Goal: Transaction & Acquisition: Purchase product/service

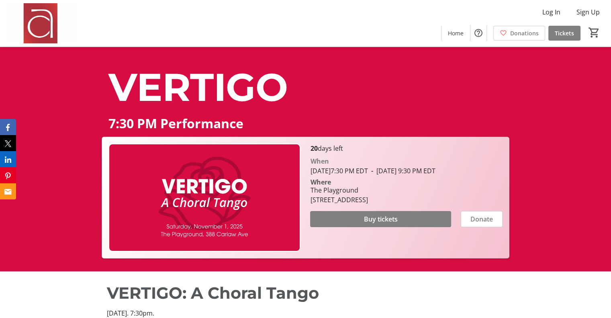
scroll to position [40, 0]
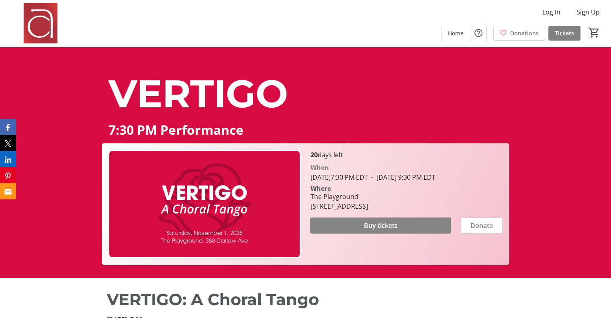
click at [380, 230] on span "Buy tickets" at bounding box center [381, 226] width 34 height 10
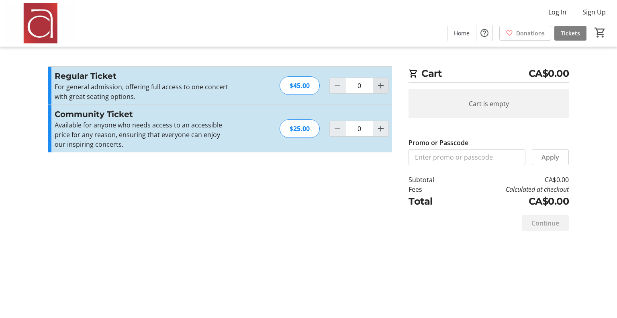
click at [380, 83] on mat-icon "Increment by one" at bounding box center [381, 86] width 10 height 10
click at [379, 83] on mat-icon "Increment by one" at bounding box center [381, 86] width 10 height 10
type input "2"
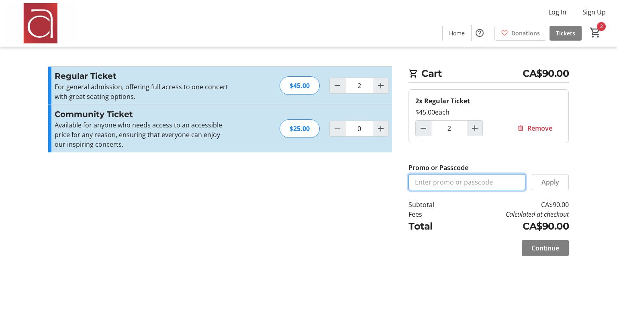
click at [441, 184] on input "Promo or Passcode" at bounding box center [467, 182] width 117 height 16
type input "ALTO1"
click at [557, 182] on span "Apply" at bounding box center [551, 182] width 18 height 10
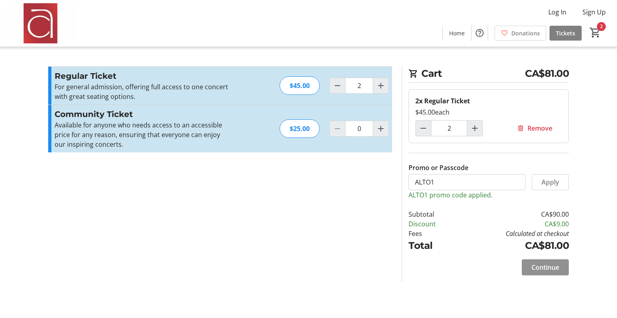
click at [551, 268] on span "Continue" at bounding box center [546, 267] width 28 height 10
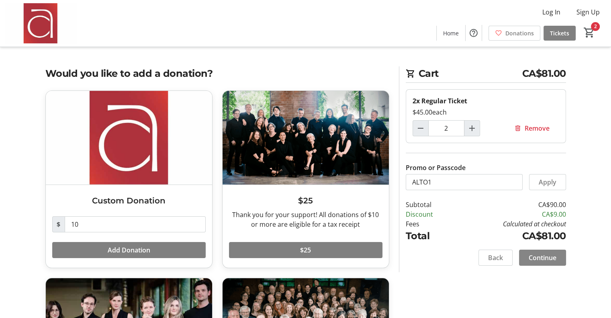
click at [545, 256] on span "Continue" at bounding box center [543, 258] width 28 height 10
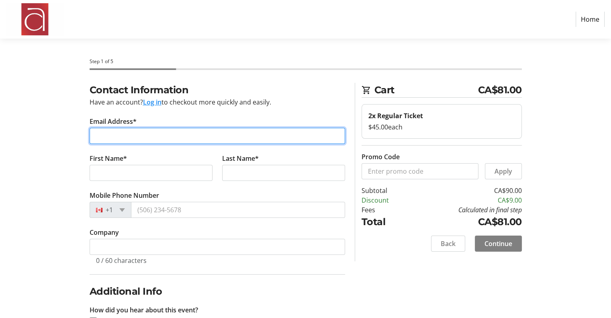
click at [127, 135] on input "Email Address*" at bounding box center [218, 136] width 256 height 16
type input "[EMAIL_ADDRESS][DOMAIN_NAME]"
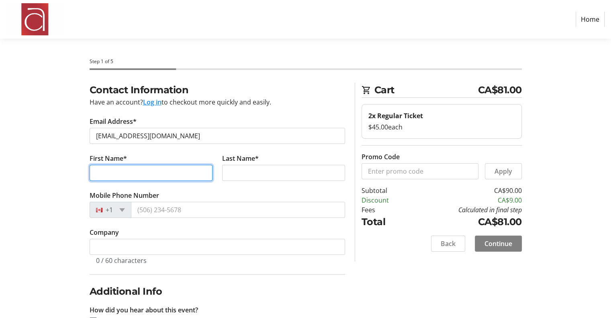
type input "[PERSON_NAME]"
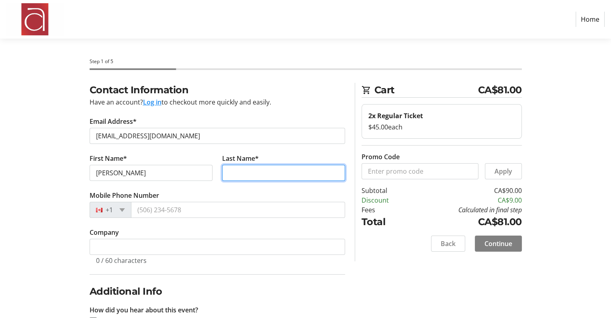
type input "[PERSON_NAME]"
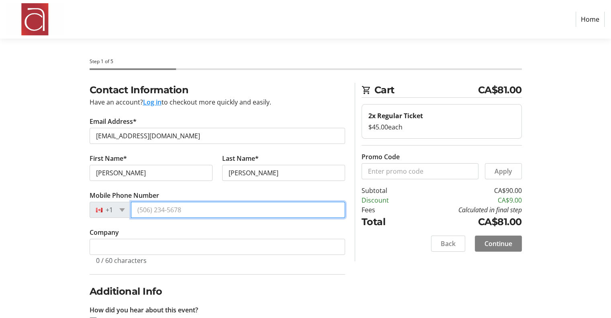
type input "[PHONE_NUMBER]"
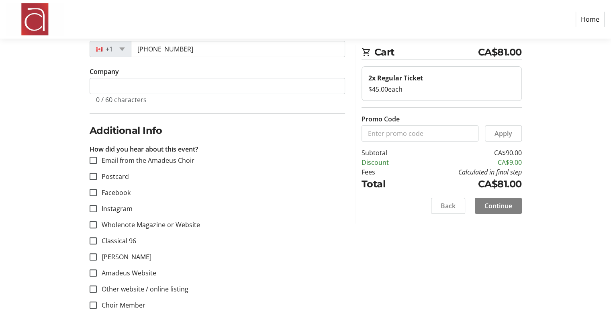
scroll to position [171, 0]
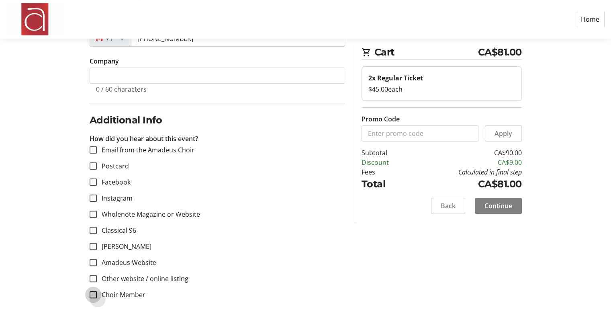
click at [93, 295] on input "Choir Member" at bounding box center [93, 294] width 7 height 7
checkbox input "true"
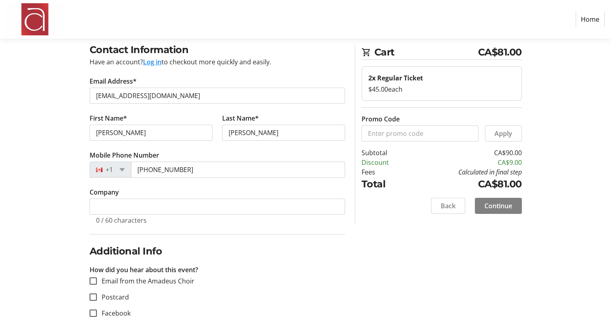
scroll to position [80, 0]
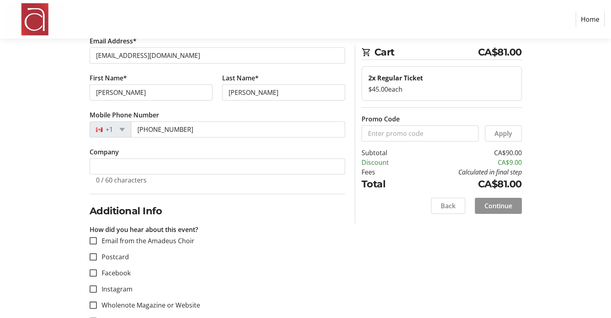
click at [495, 205] on span "Continue" at bounding box center [499, 206] width 28 height 10
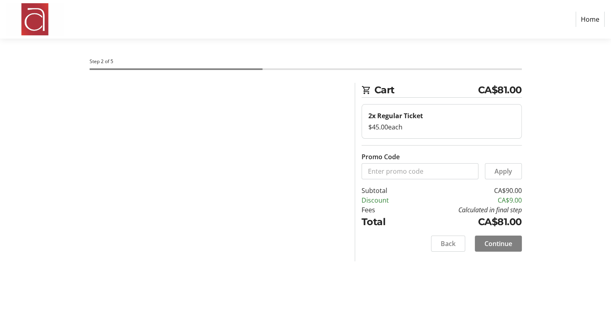
scroll to position [0, 0]
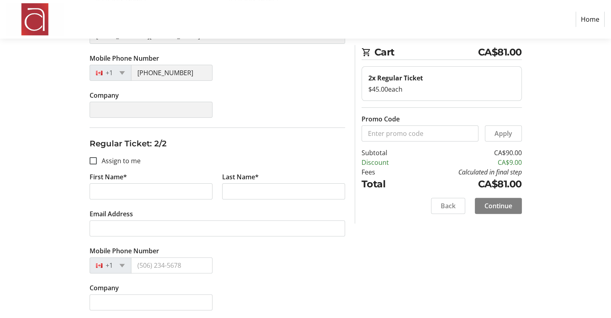
scroll to position [189, 0]
click at [92, 161] on input "Assign to me" at bounding box center [93, 159] width 7 height 7
checkbox input "true"
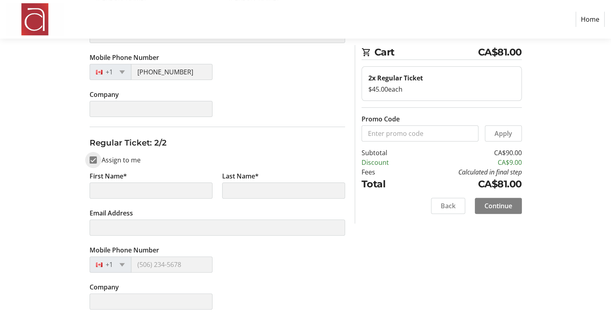
type input "[PERSON_NAME]"
type input "[EMAIL_ADDRESS][DOMAIN_NAME]"
type input "[PHONE_NUMBER]"
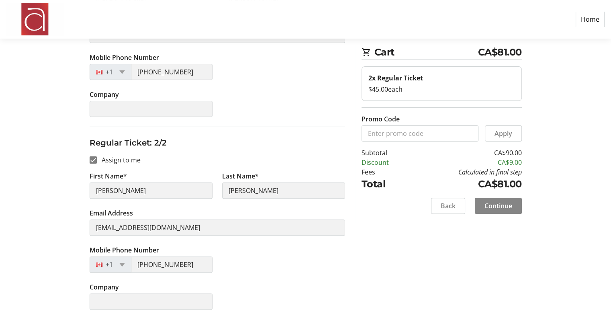
click at [497, 202] on span "Continue" at bounding box center [499, 206] width 28 height 10
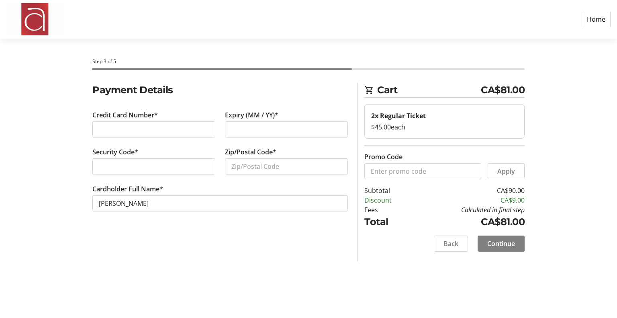
click at [160, 121] on ngx-stripe-card-number at bounding box center [153, 129] width 123 height 16
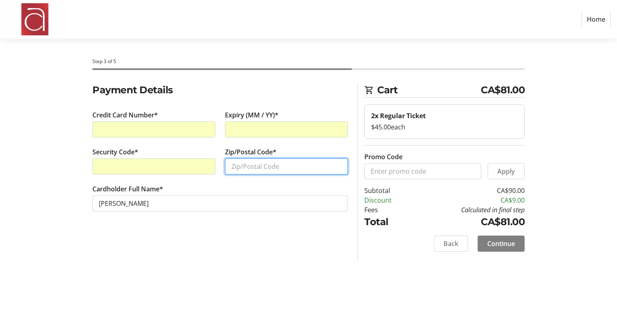
click at [249, 168] on input "Zip/Postal Code*" at bounding box center [286, 166] width 123 height 16
type input "L5M 2L2"
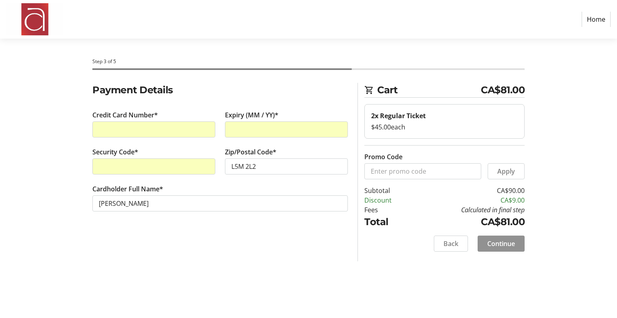
click at [510, 241] on span "Continue" at bounding box center [501, 244] width 28 height 10
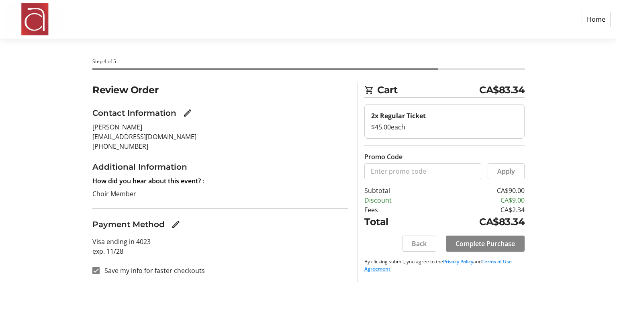
click at [479, 241] on span "Complete Purchase" at bounding box center [485, 244] width 59 height 10
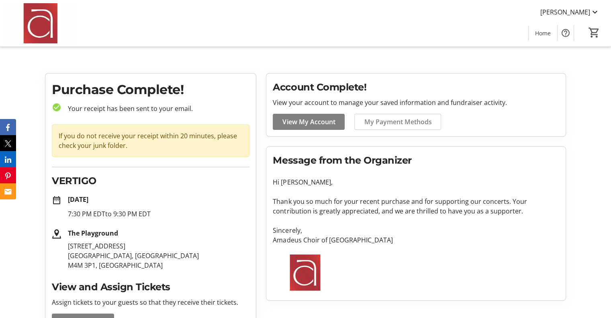
scroll to position [40, 0]
